Goal: Use online tool/utility: Utilize a website feature to perform a specific function

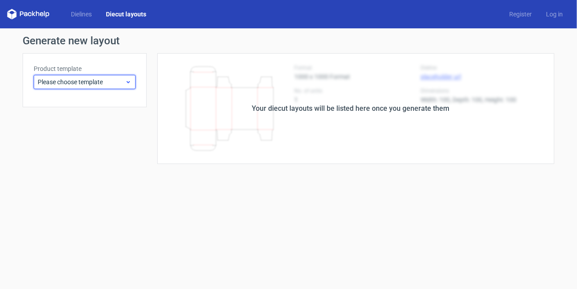
click at [90, 82] on span "Please choose template" at bounding box center [81, 81] width 87 height 9
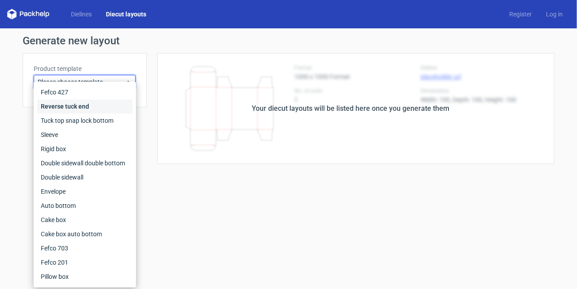
click at [80, 105] on div "Reverse tuck end" at bounding box center [84, 106] width 95 height 14
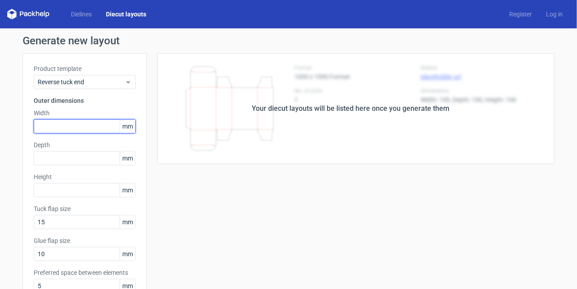
click at [79, 120] on input "text" at bounding box center [85, 126] width 102 height 14
type input "50"
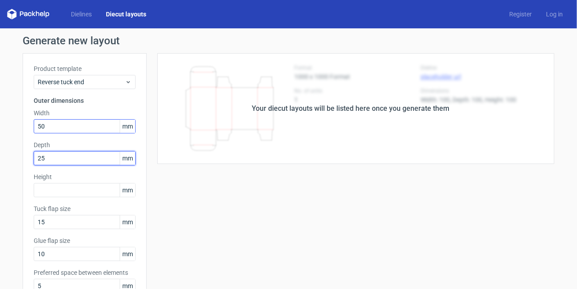
type input "25"
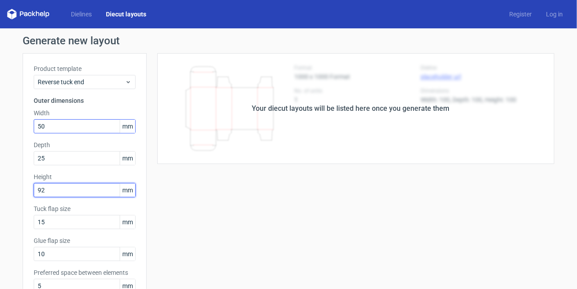
type input "92"
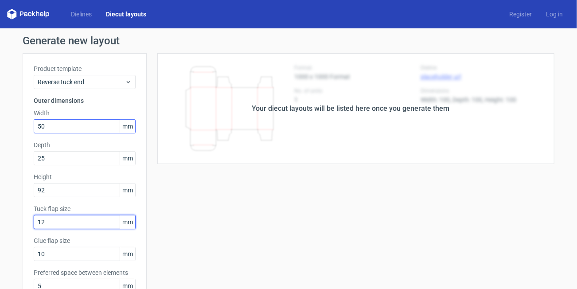
type input "12"
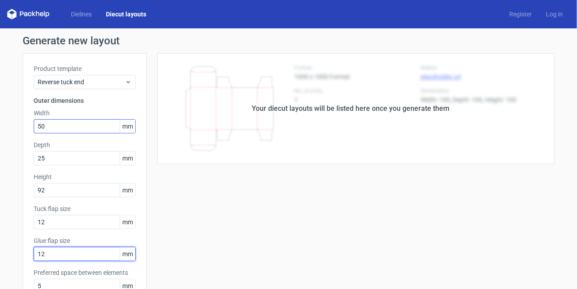
type input "12"
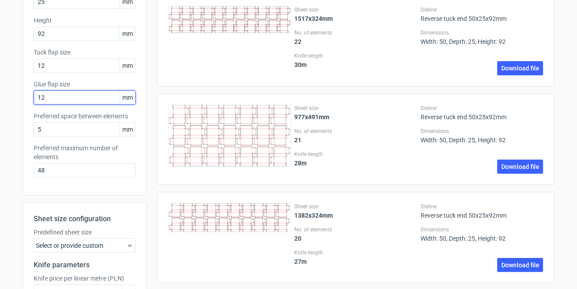
scroll to position [193, 0]
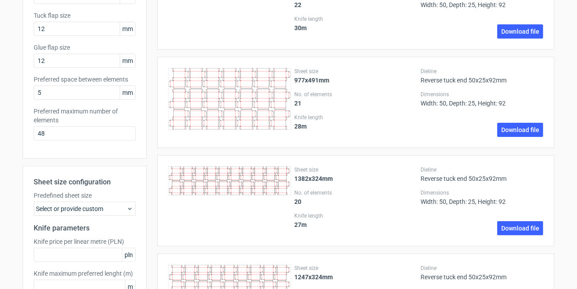
click at [116, 211] on div "Select or provide custom" at bounding box center [85, 208] width 102 height 14
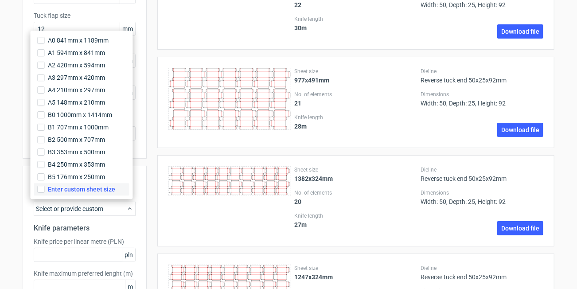
click at [81, 189] on span "Enter custom sheet size" at bounding box center [81, 189] width 67 height 9
click at [44, 189] on input "Enter custom sheet size" at bounding box center [40, 189] width 7 height 7
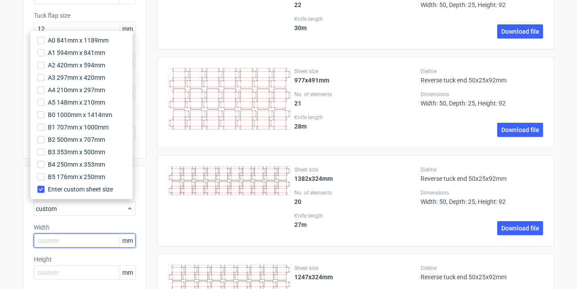
click at [62, 236] on input "text" at bounding box center [85, 240] width 102 height 14
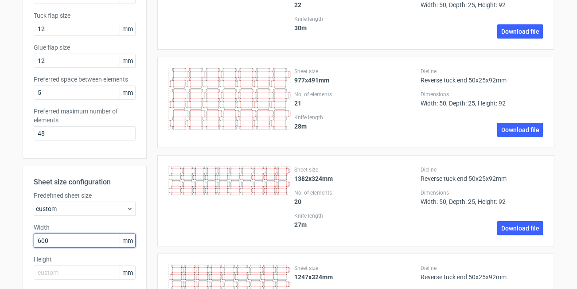
type input "600"
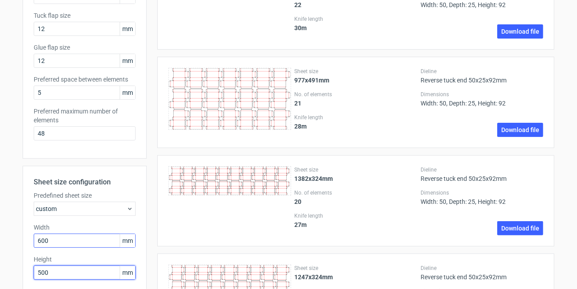
type input "500"
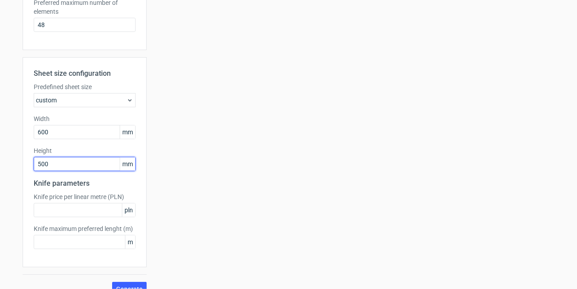
scroll to position [310, 0]
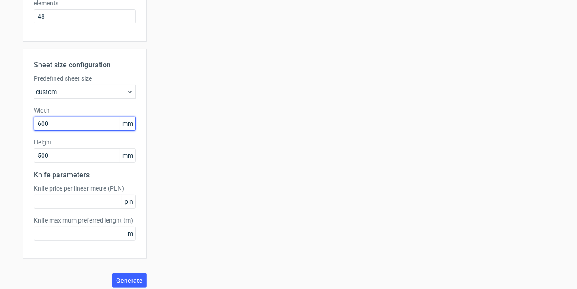
drag, startPoint x: 57, startPoint y: 123, endPoint x: 25, endPoint y: 123, distance: 31.9
click at [25, 123] on div "Sheet size configuration Predefined sheet size custom Width 600 mm Height 500 m…" at bounding box center [85, 154] width 124 height 210
type input "4"
type input "3"
type input "600"
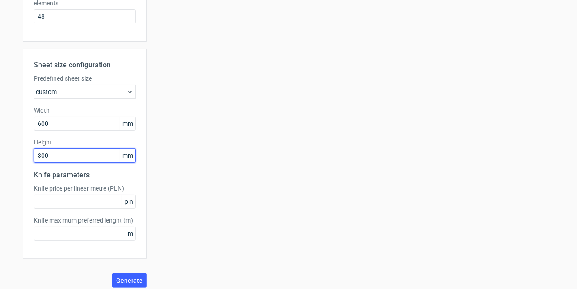
type input "300"
click at [112, 273] on button "Generate" at bounding box center [129, 280] width 35 height 14
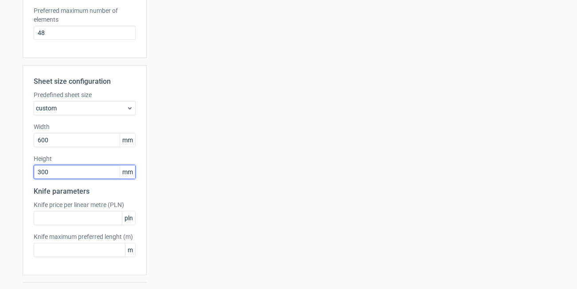
scroll to position [315, 0]
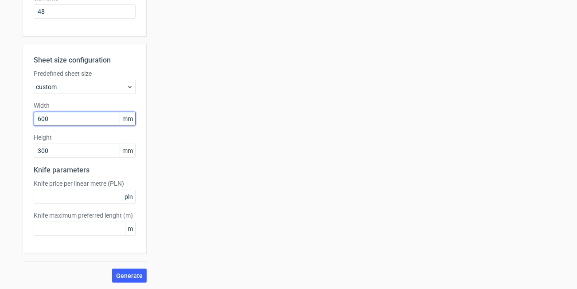
drag, startPoint x: 62, startPoint y: 118, endPoint x: 26, endPoint y: 121, distance: 36.9
click at [26, 121] on div "Sheet size configuration Predefined sheet size custom Width 600 mm Height 300 m…" at bounding box center [85, 149] width 124 height 210
type input "500"
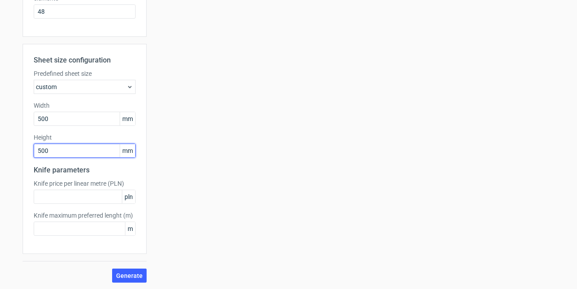
click at [112, 268] on button "Generate" at bounding box center [129, 275] width 35 height 14
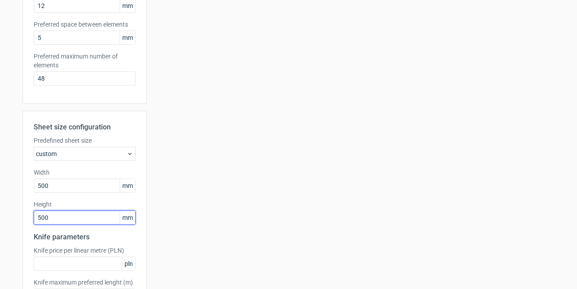
scroll to position [310, 0]
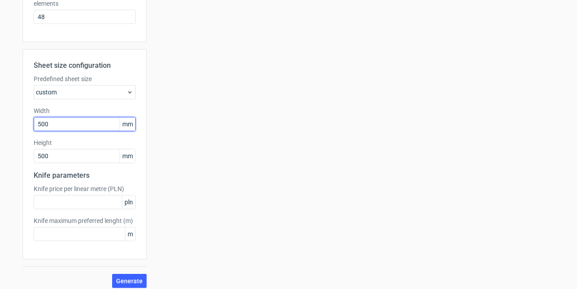
click at [58, 122] on input "500" at bounding box center [85, 124] width 102 height 14
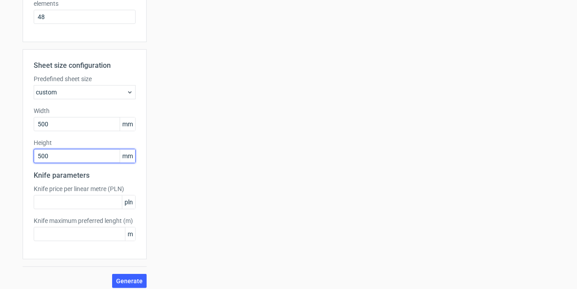
drag, startPoint x: 31, startPoint y: 152, endPoint x: 0, endPoint y: 150, distance: 30.7
click at [0, 150] on div "Generate new layout Product template Reverse tuck end Outer dimensions Width 50…" at bounding box center [288, 7] width 577 height 576
type input "400"
click at [112, 274] on button "Generate" at bounding box center [129, 281] width 35 height 14
